Goal: Find specific page/section: Find specific page/section

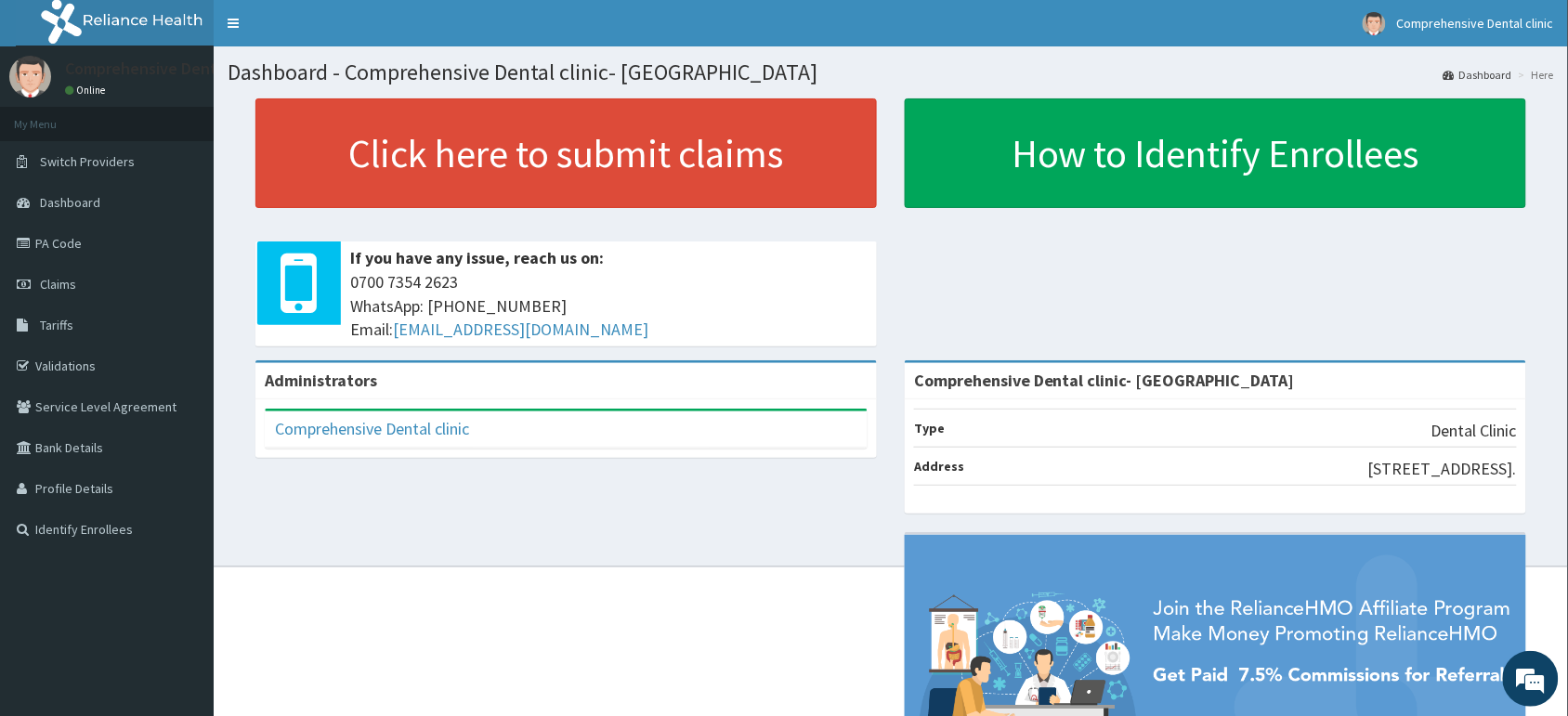
click at [883, 398] on div "Administrators Comprehensive Dental clinic Full Name Comprehensive Dental clini…" at bounding box center [565, 418] width 649 height 116
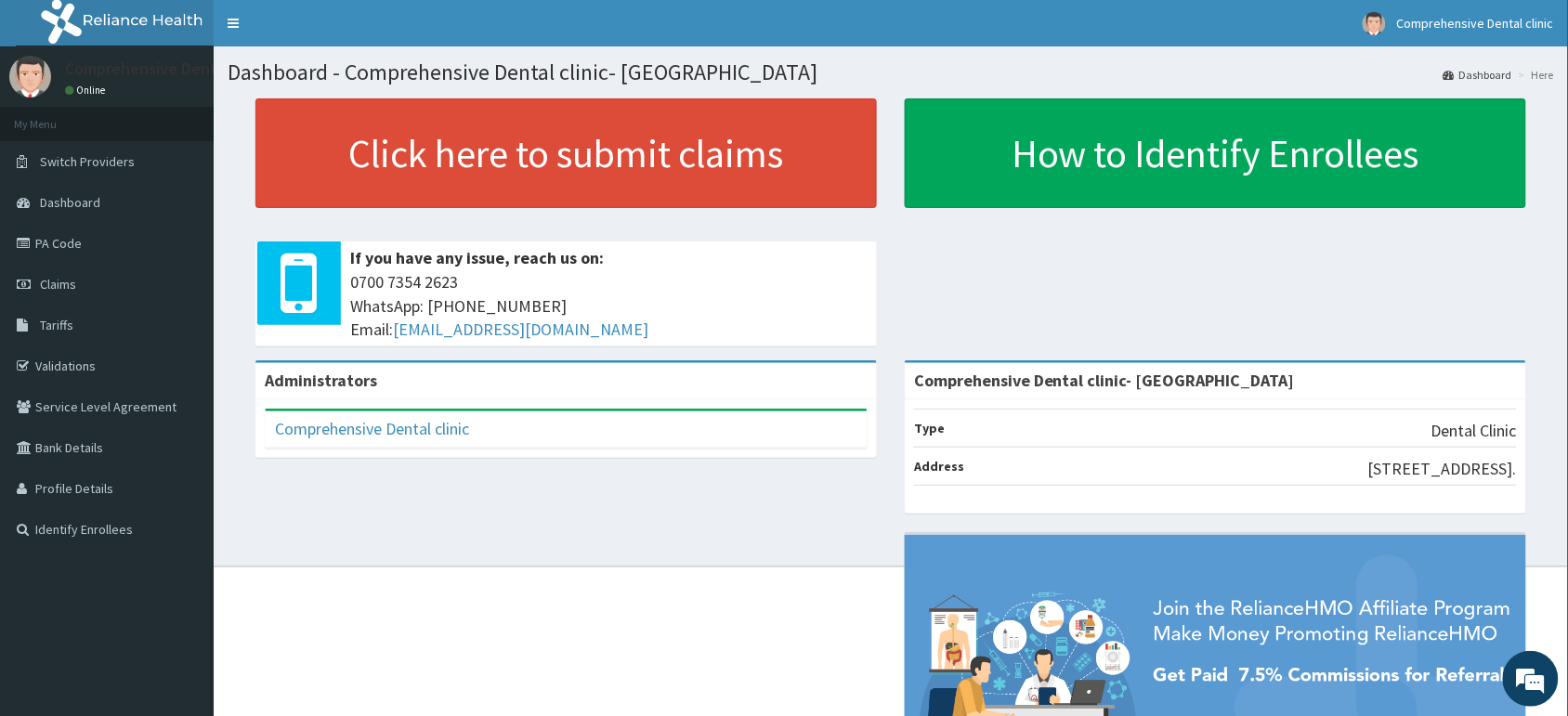
click at [883, 398] on div "Administrators Comprehensive Dental clinic Full Name Comprehensive Dental clini…" at bounding box center [565, 418] width 649 height 116
drag, startPoint x: 0, startPoint y: 0, endPoint x: 883, endPoint y: 398, distance: 968.6
click at [883, 398] on div "Administrators Comprehensive Dental clinic Full Name Comprehensive Dental clini…" at bounding box center [565, 418] width 649 height 116
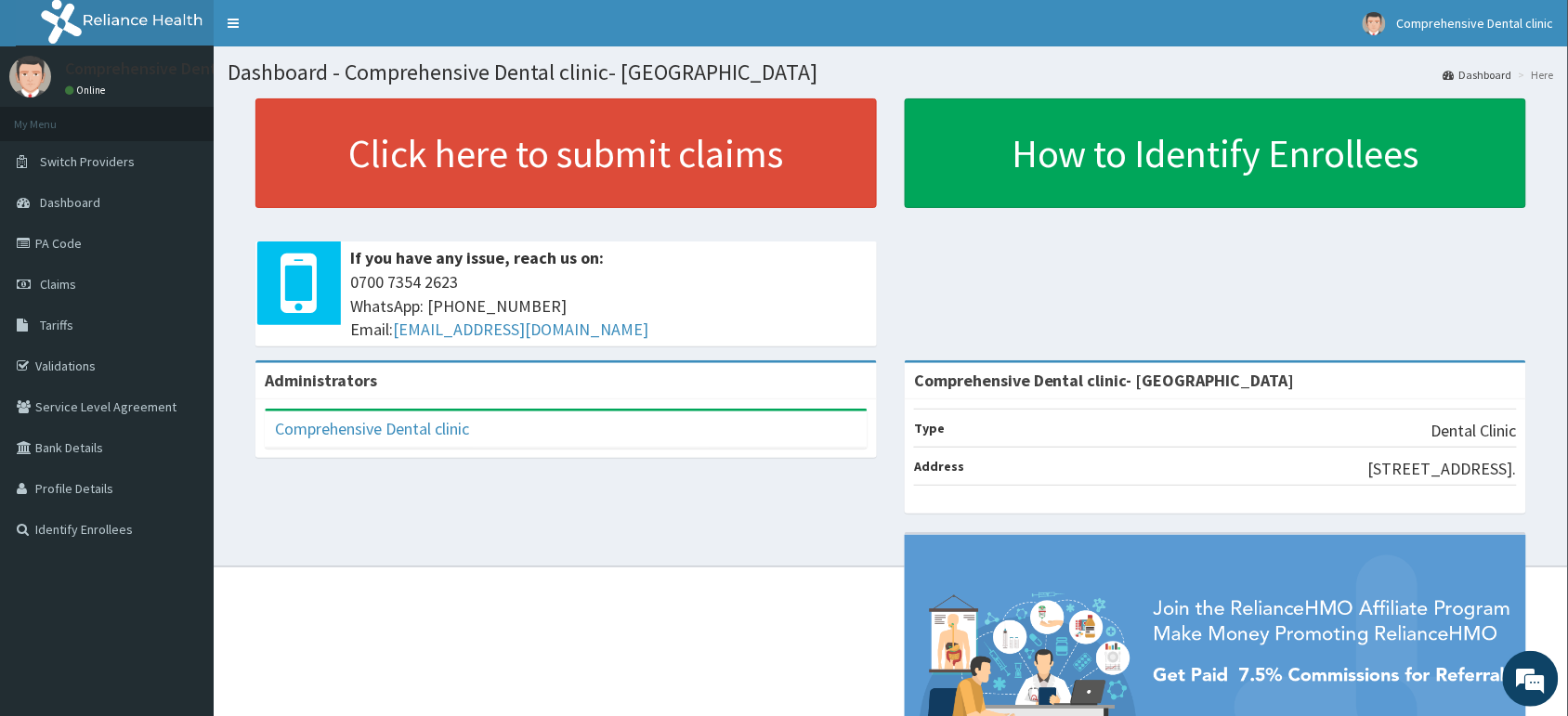
click at [883, 398] on div "Administrators Comprehensive Dental clinic Full Name Comprehensive Dental clini…" at bounding box center [565, 418] width 649 height 116
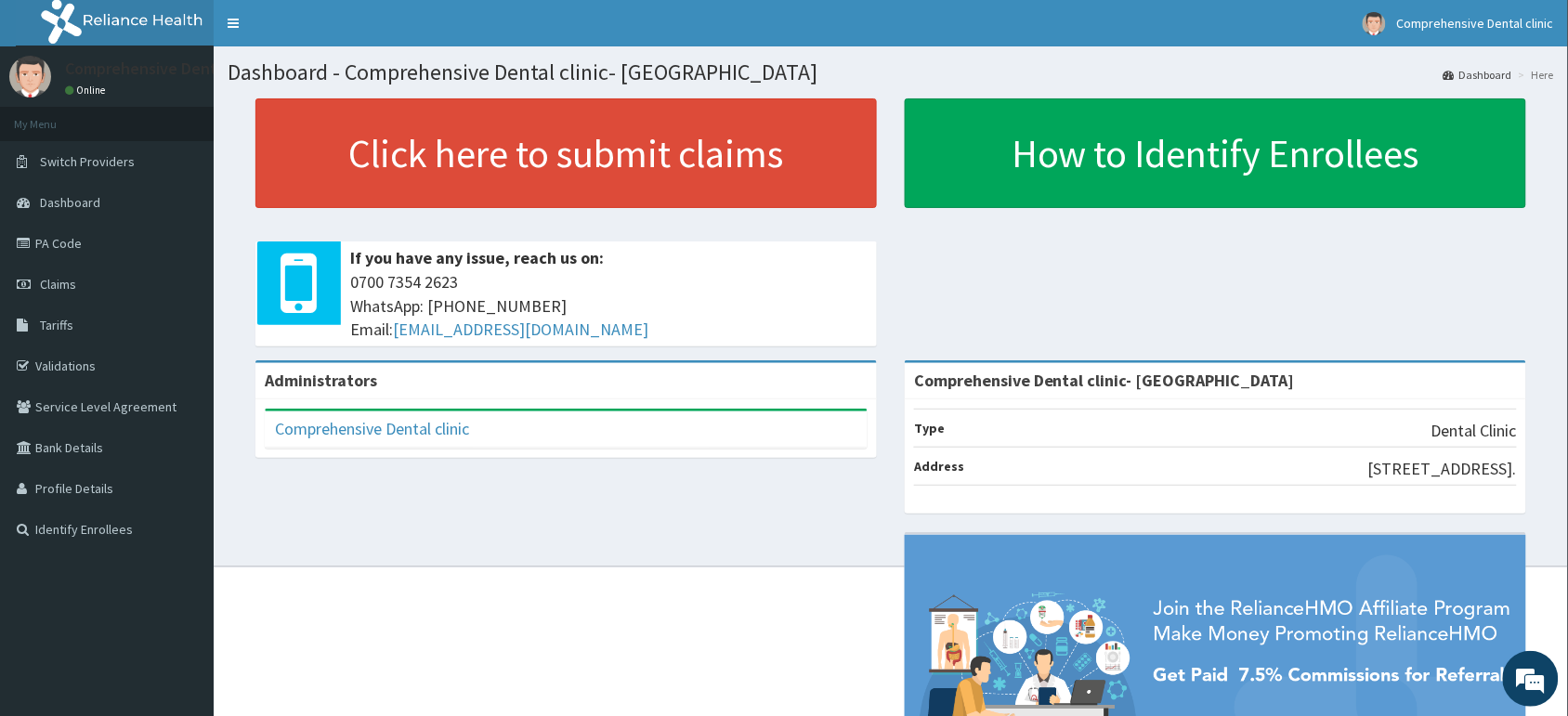
click at [883, 398] on div "Administrators Comprehensive Dental clinic Full Name Comprehensive Dental clini…" at bounding box center [565, 418] width 649 height 116
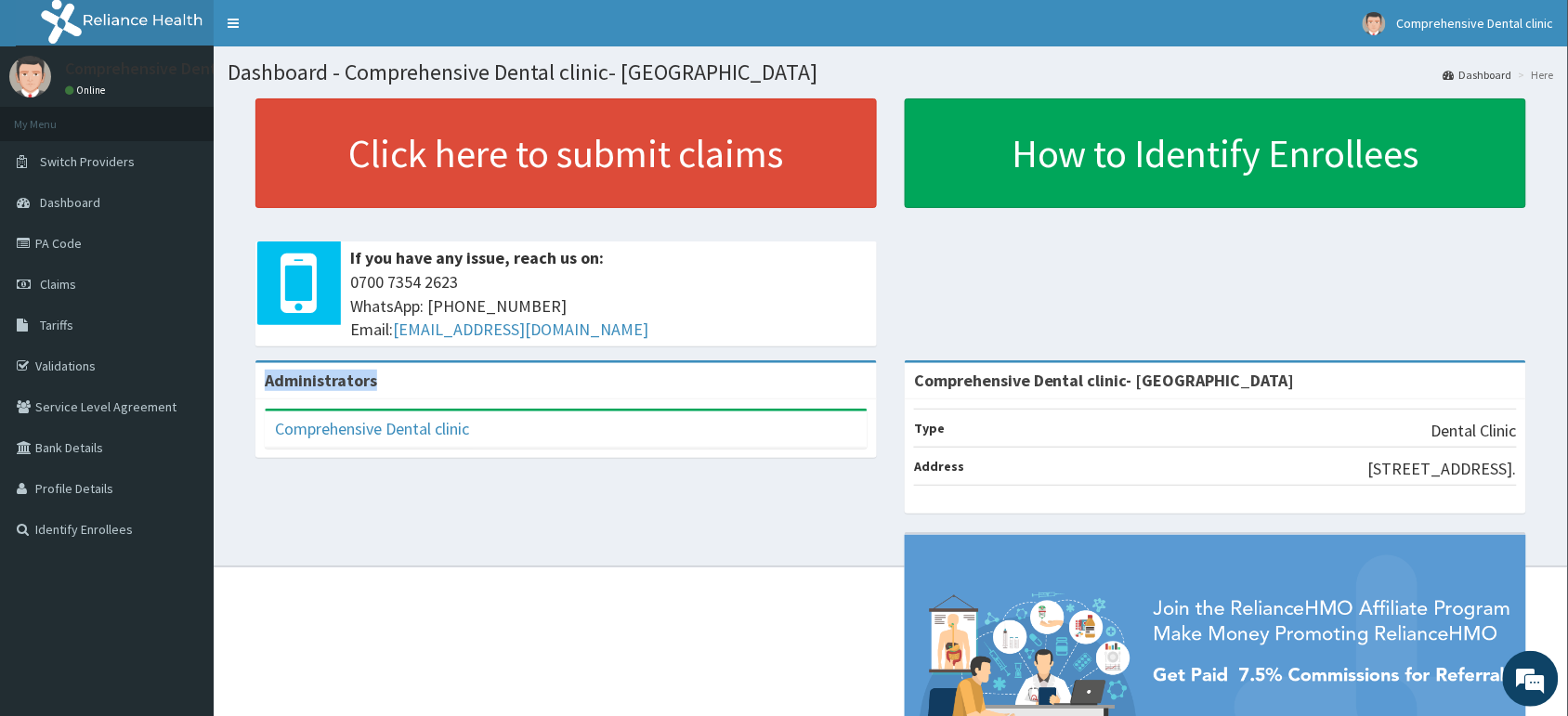
click at [883, 398] on div "Administrators Comprehensive Dental clinic Full Name Comprehensive Dental clini…" at bounding box center [565, 418] width 649 height 116
click at [70, 360] on link "Validations" at bounding box center [106, 366] width 214 height 41
